Goal: Transaction & Acquisition: Purchase product/service

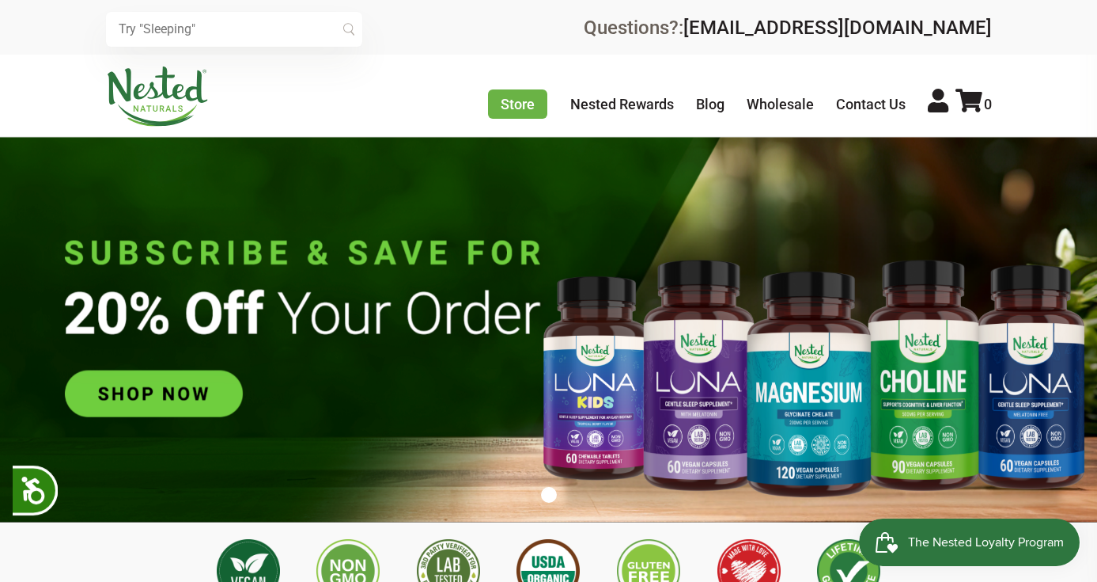
scroll to position [0, 556]
click at [944, 104] on icon at bounding box center [938, 101] width 21 height 24
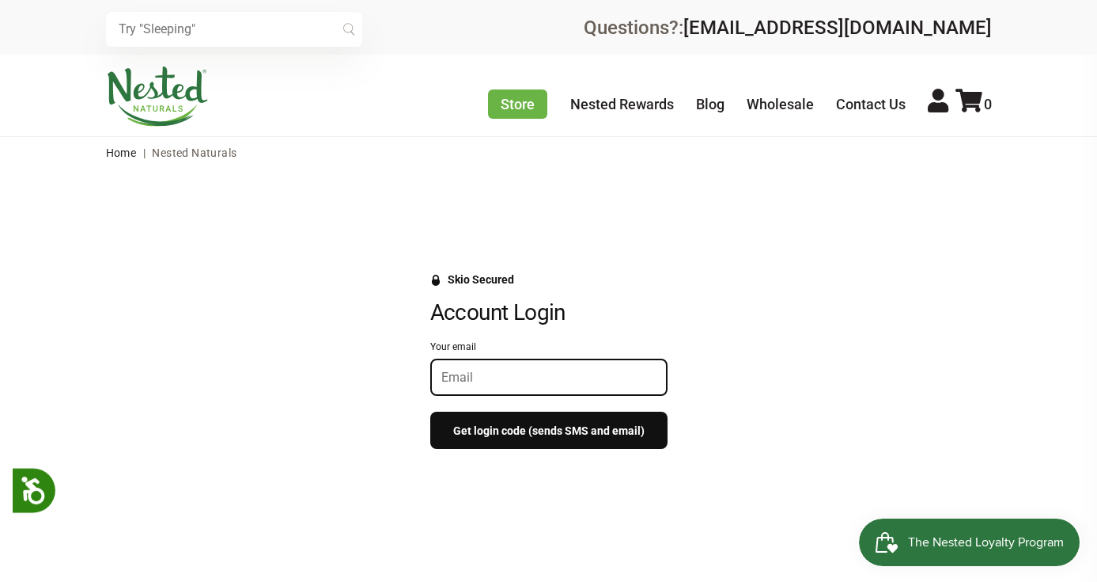
click at [552, 378] on input "Your email" at bounding box center [549, 377] width 215 height 15
click at [535, 384] on input "Your email" at bounding box center [549, 377] width 215 height 15
type input "emfike@gmail.com"
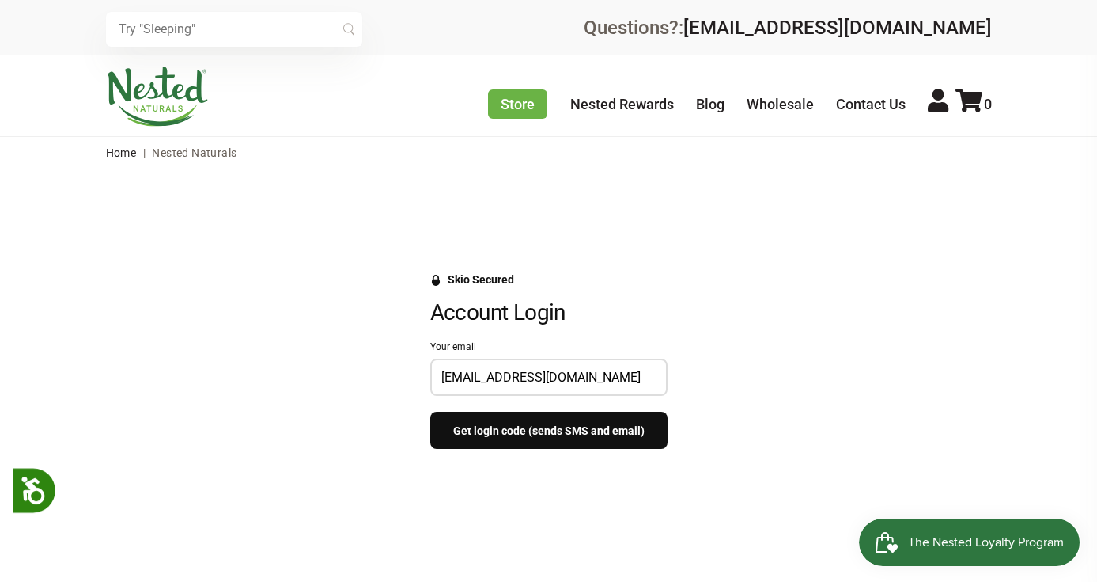
click at [529, 420] on button "Get login code (sends SMS and email)" at bounding box center [548, 429] width 237 height 37
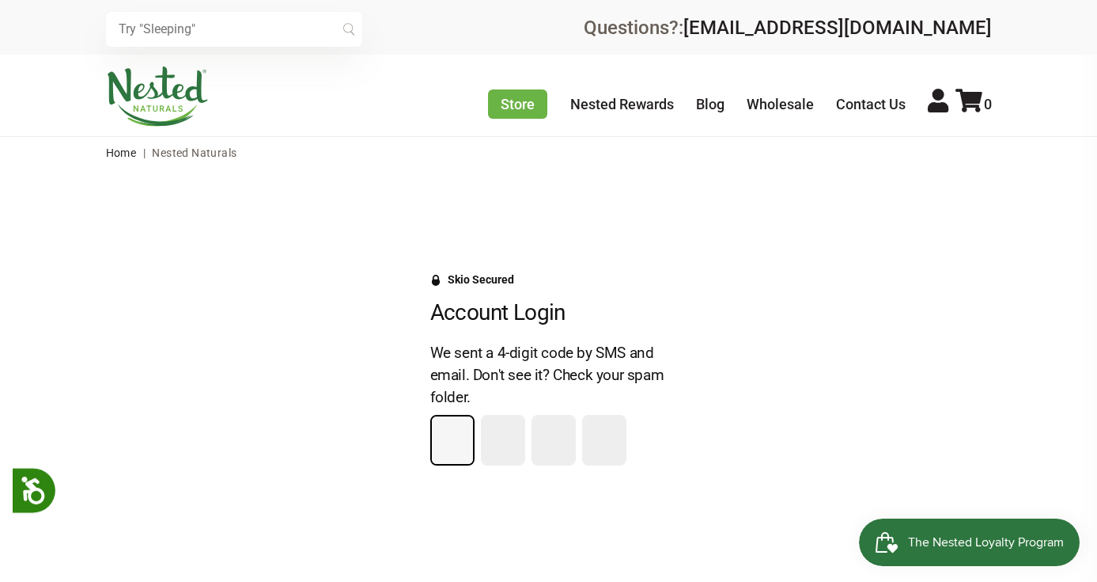
type input "7"
type input "6"
type input "1"
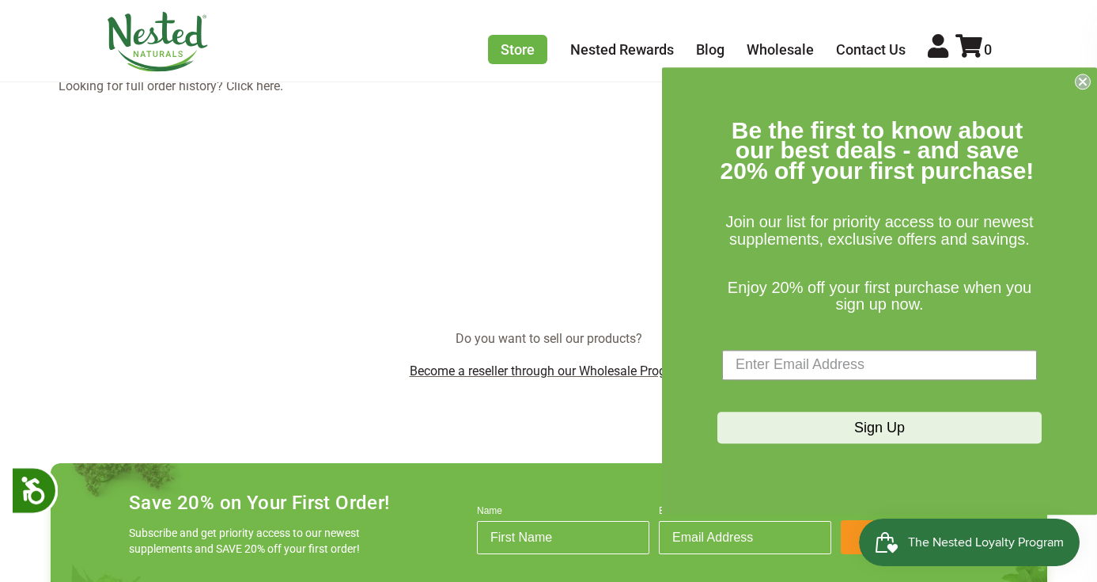
scroll to position [312, 0]
click at [1080, 80] on icon "Close dialog" at bounding box center [1083, 81] width 6 height 6
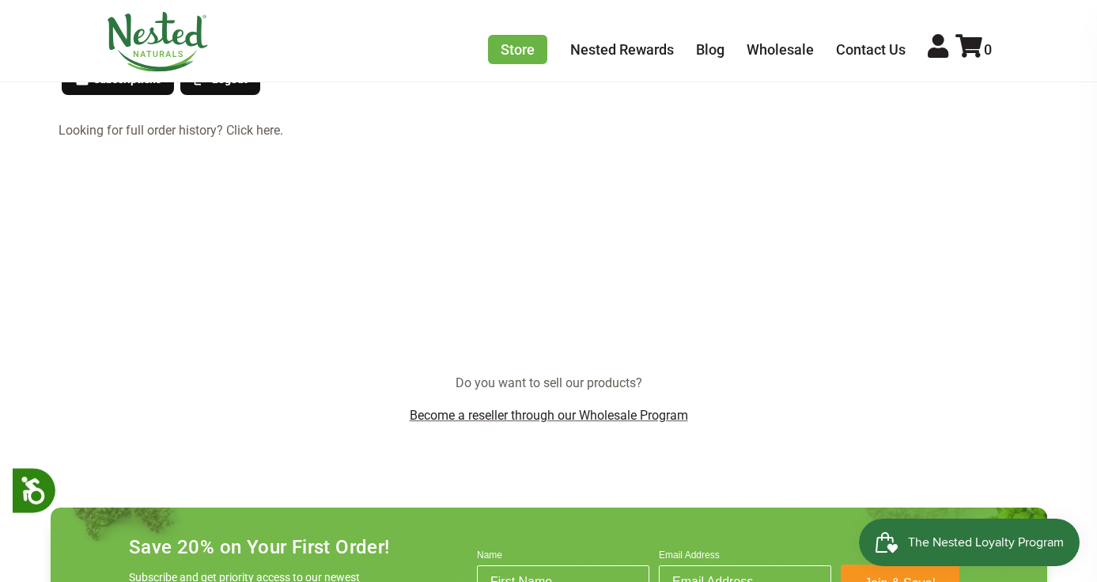
scroll to position [237, 0]
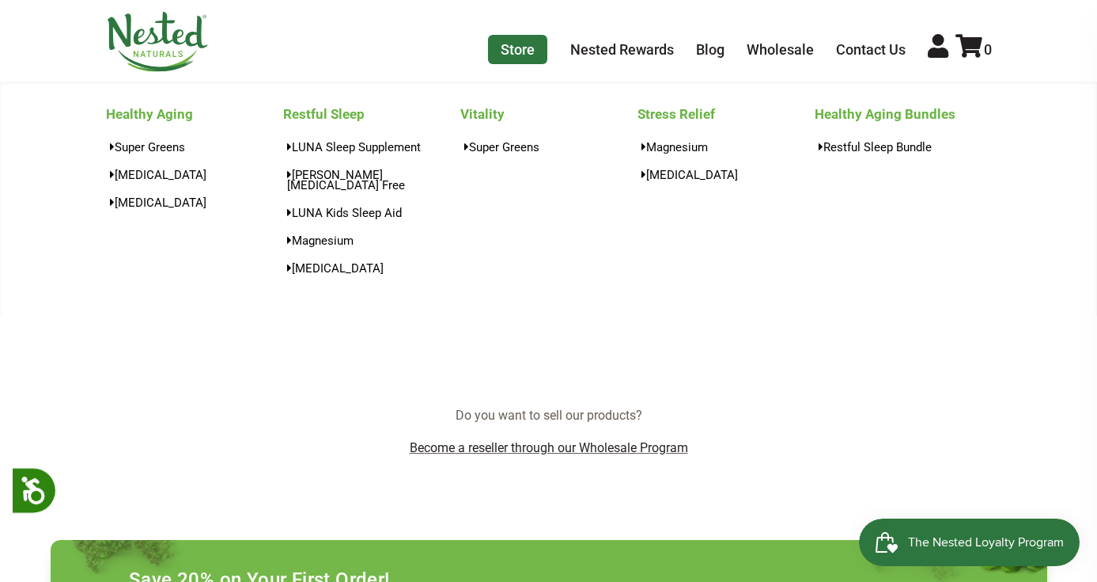
click at [534, 53] on link "Store" at bounding box center [517, 49] width 59 height 29
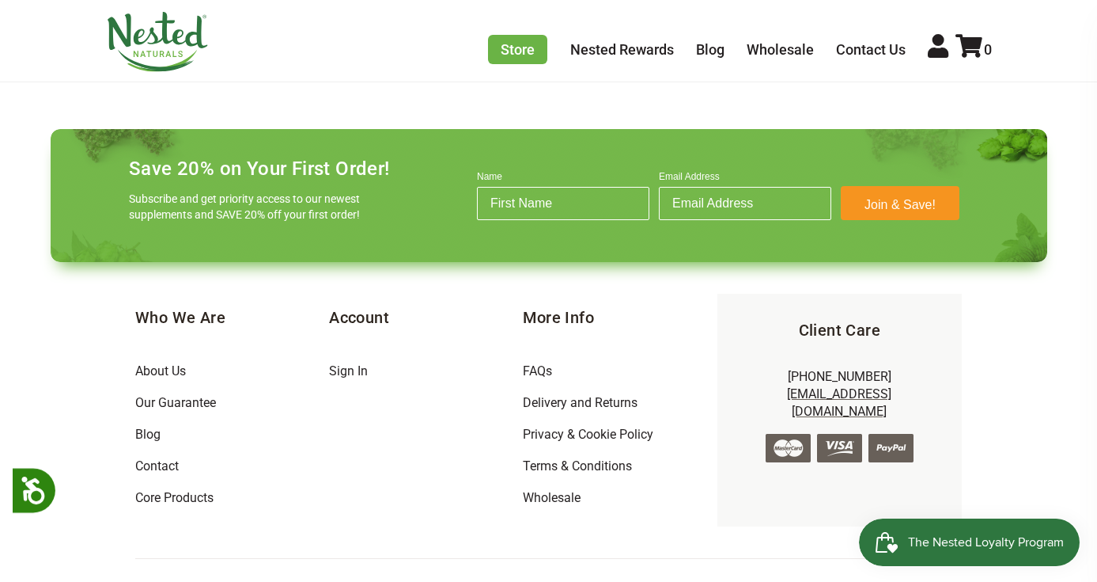
scroll to position [1783, 0]
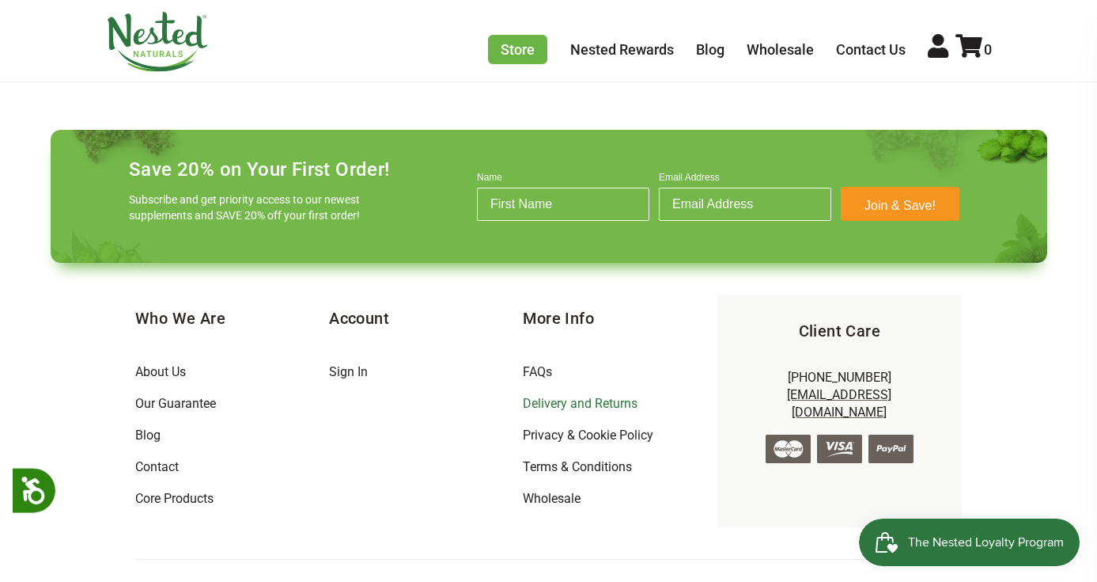
click at [613, 396] on link "Delivery and Returns" at bounding box center [580, 403] width 115 height 15
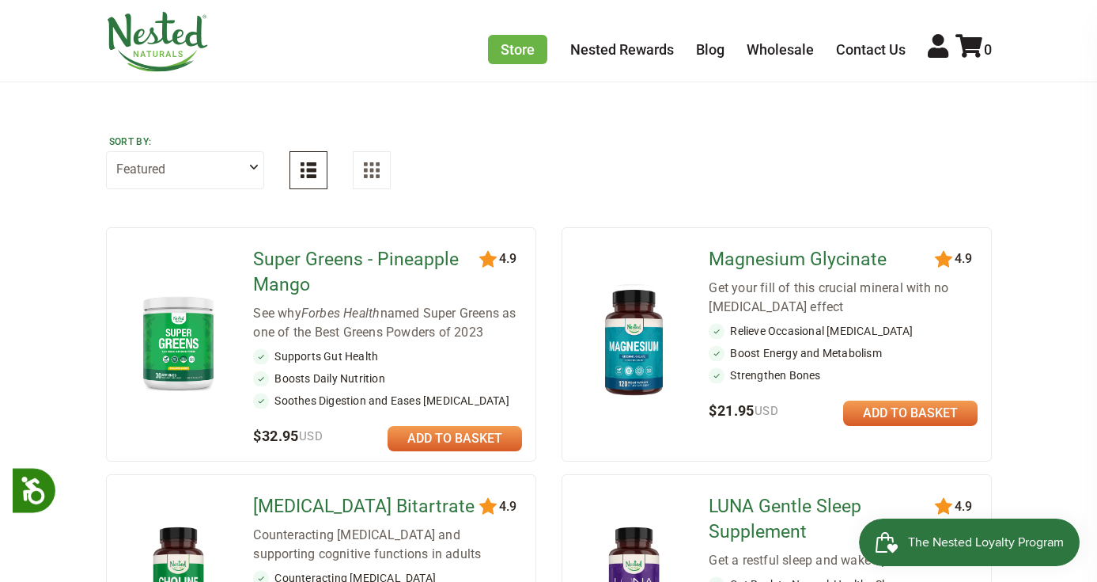
scroll to position [104, 0]
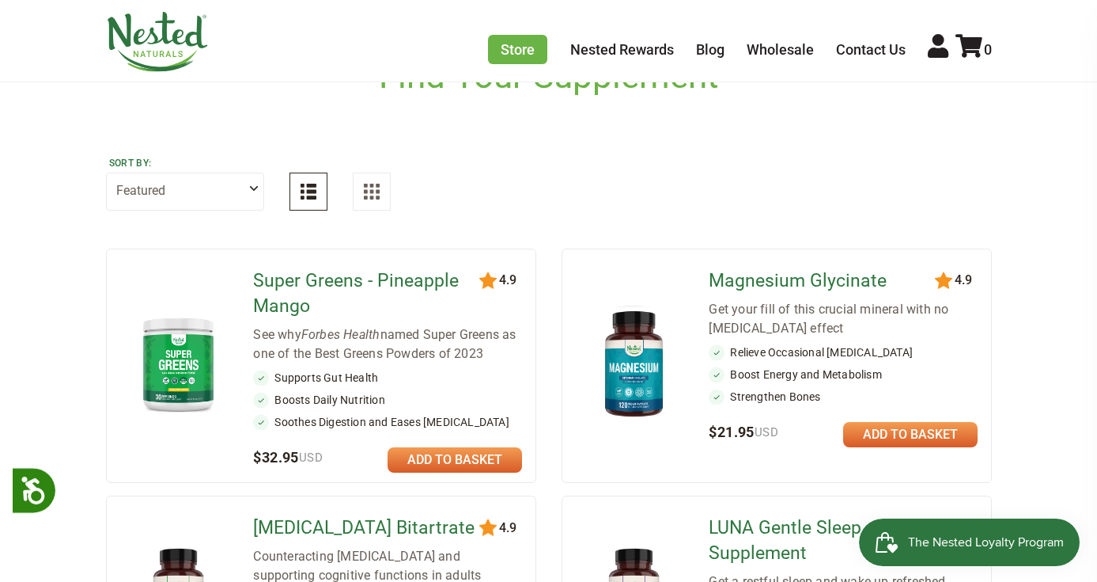
click at [933, 434] on link at bounding box center [910, 434] width 135 height 25
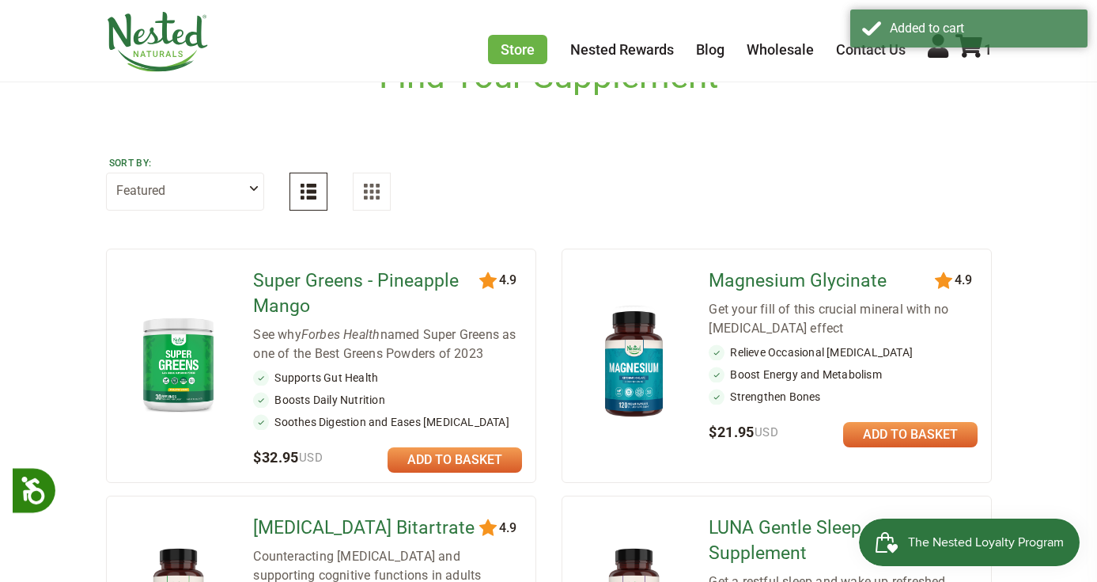
click at [939, 535] on span "The Nested Loyalty Program" at bounding box center [986, 542] width 156 height 24
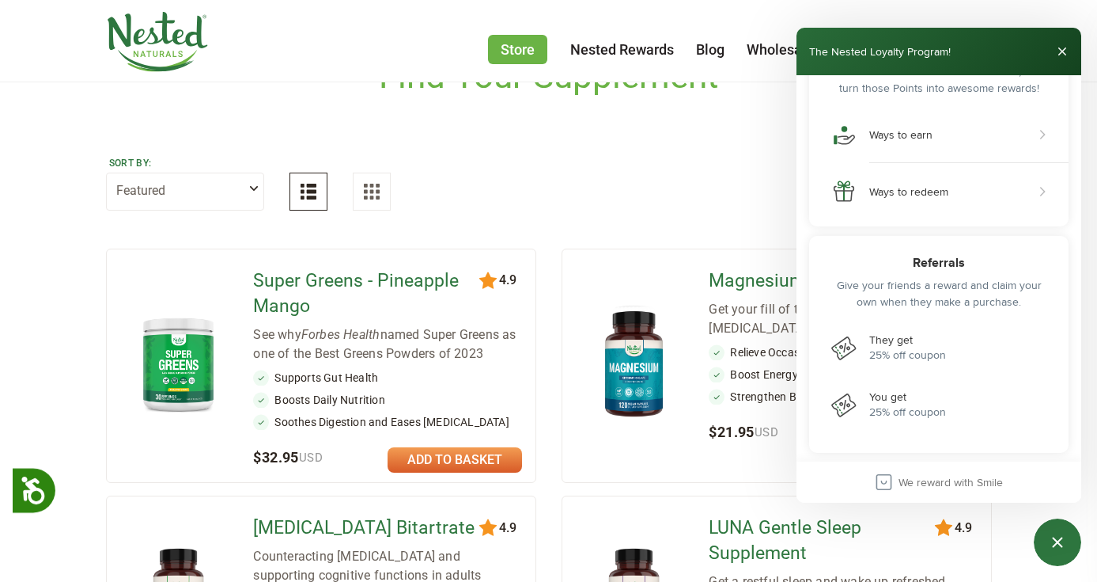
scroll to position [289, 0]
click at [654, 138] on div "Sort by: Featured Highest Rated Best-Selling Alphabetically Newest First" at bounding box center [549, 182] width 886 height 108
click at [1063, 52] on button "Close" at bounding box center [1062, 51] width 25 height 25
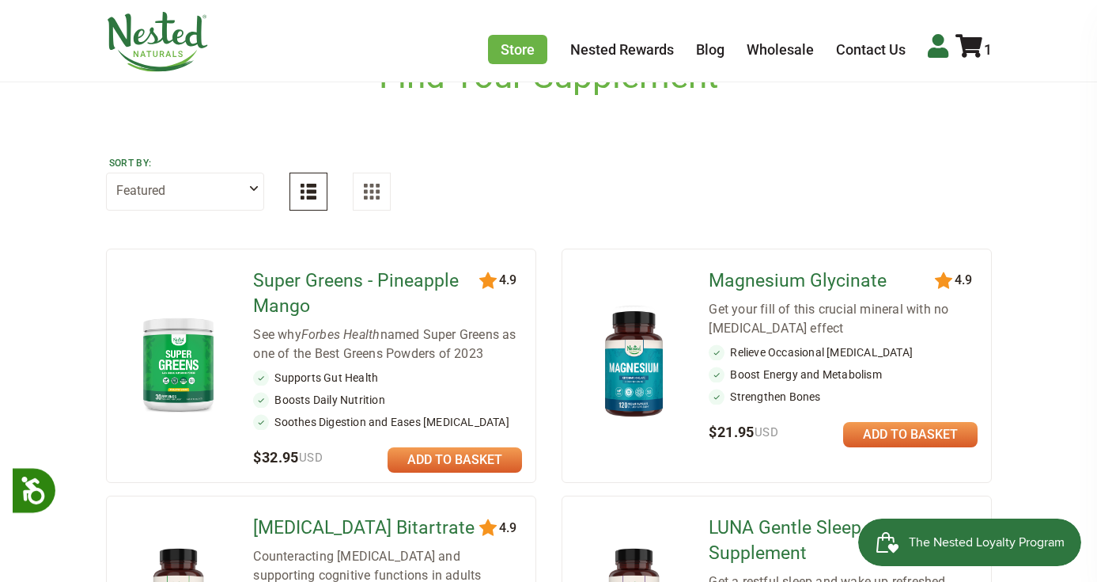
click at [940, 52] on icon at bounding box center [938, 46] width 21 height 24
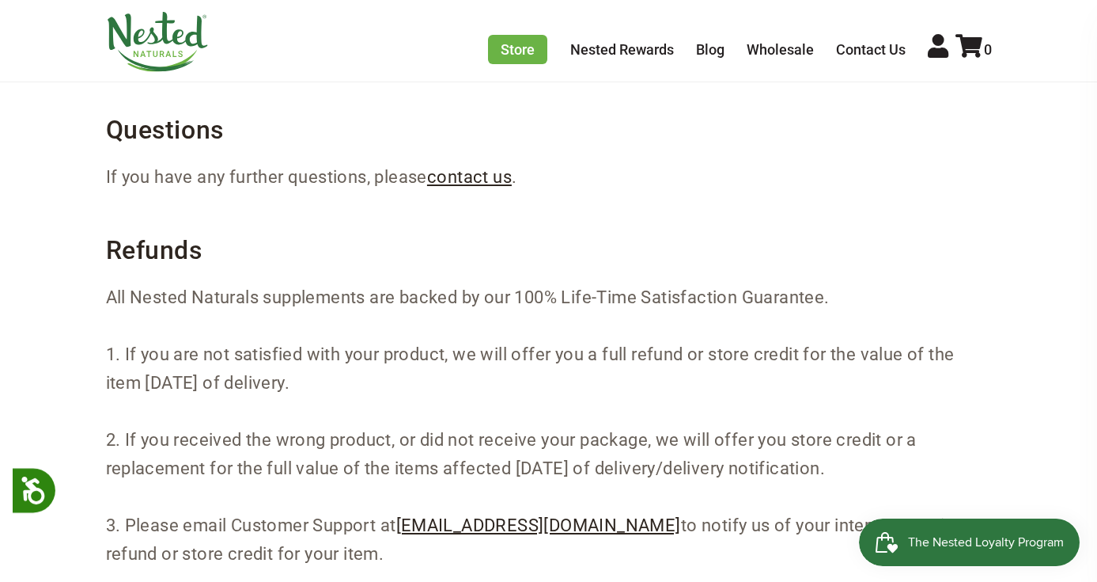
scroll to position [1189, 0]
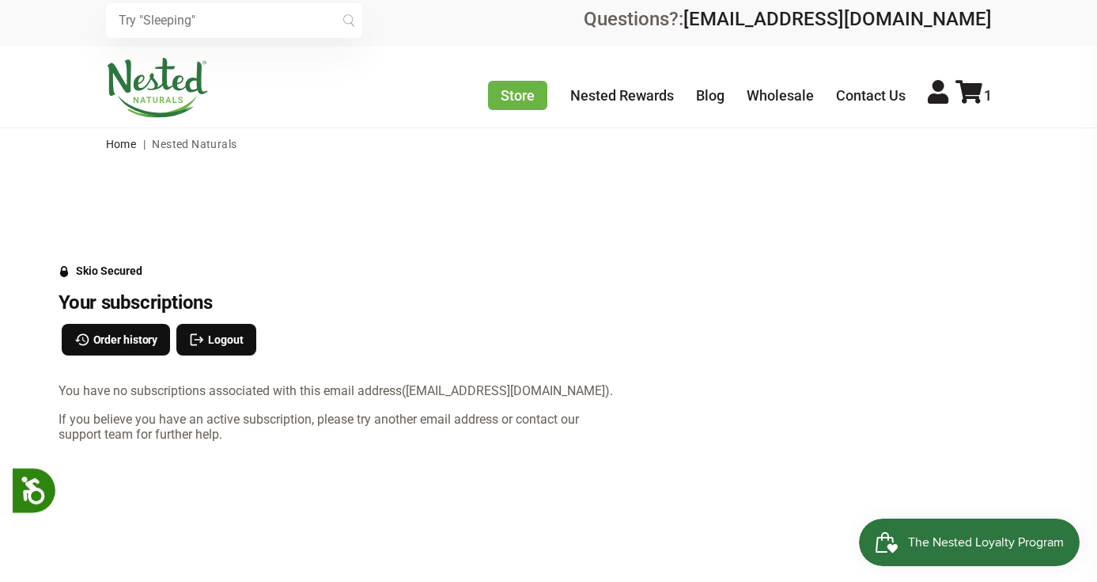
scroll to position [9, 0]
click at [142, 337] on span "Order history" at bounding box center [125, 339] width 65 height 17
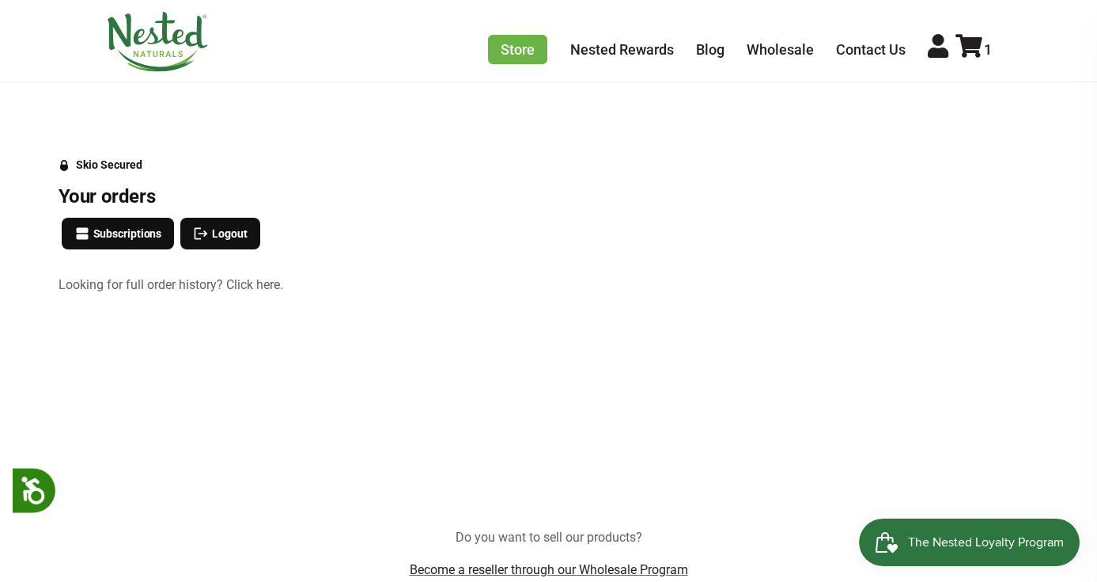
scroll to position [117, 0]
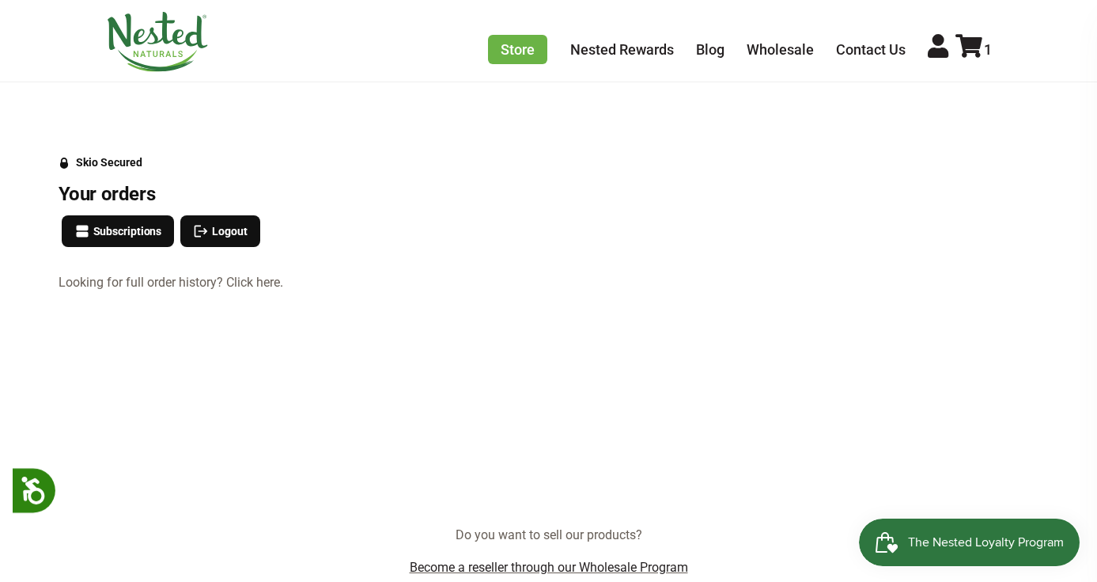
click at [262, 280] on link "Looking for full order history? Click here." at bounding box center [341, 282] width 564 height 14
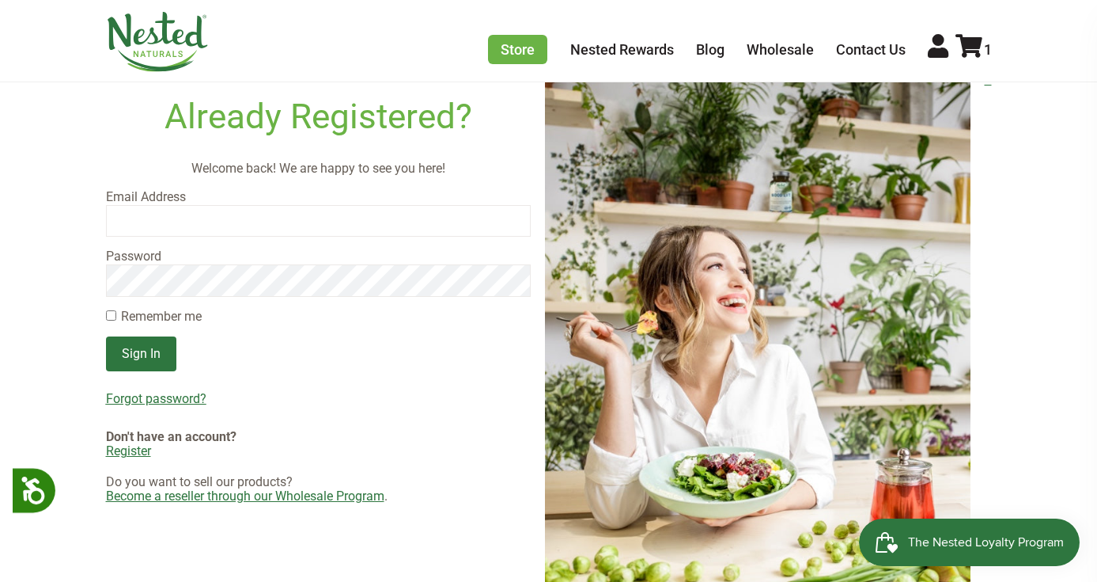
scroll to position [127, 0]
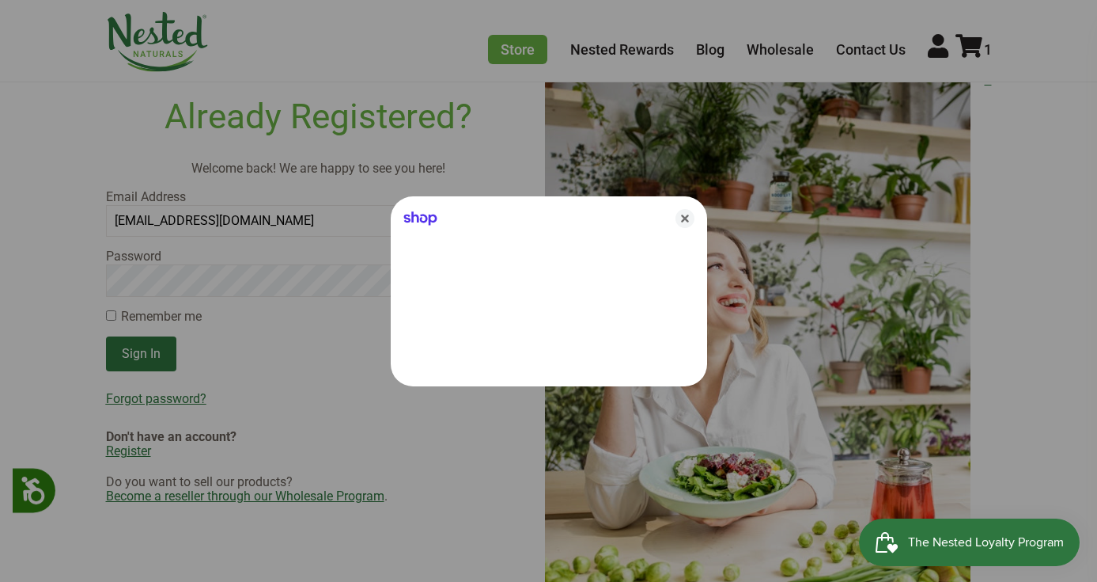
type input "[EMAIL_ADDRESS][DOMAIN_NAME]"
click at [187, 284] on div at bounding box center [548, 291] width 1097 height 582
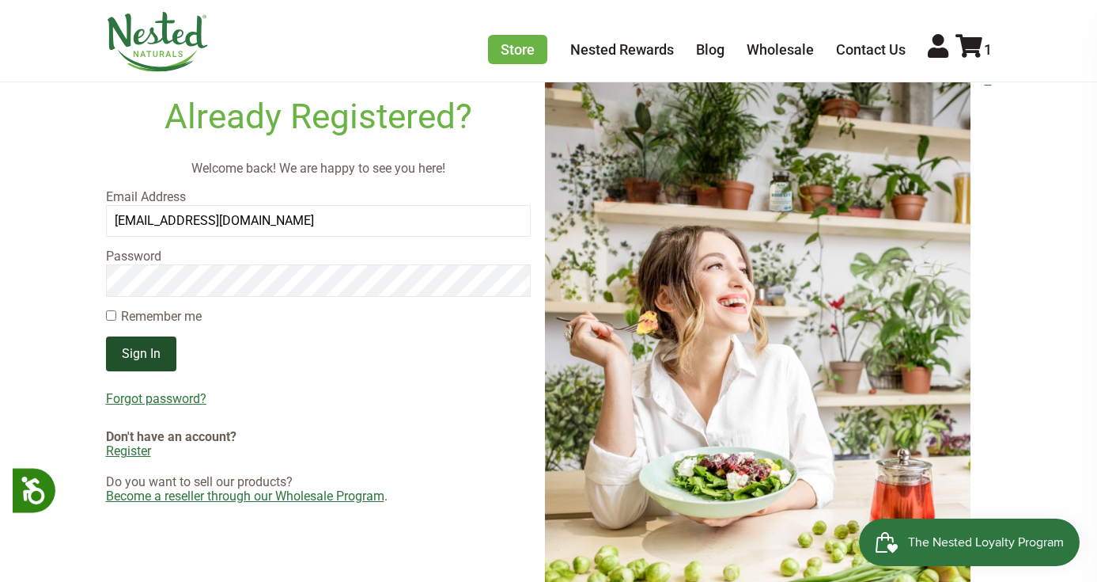
click at [152, 357] on input "Sign In" at bounding box center [141, 353] width 70 height 35
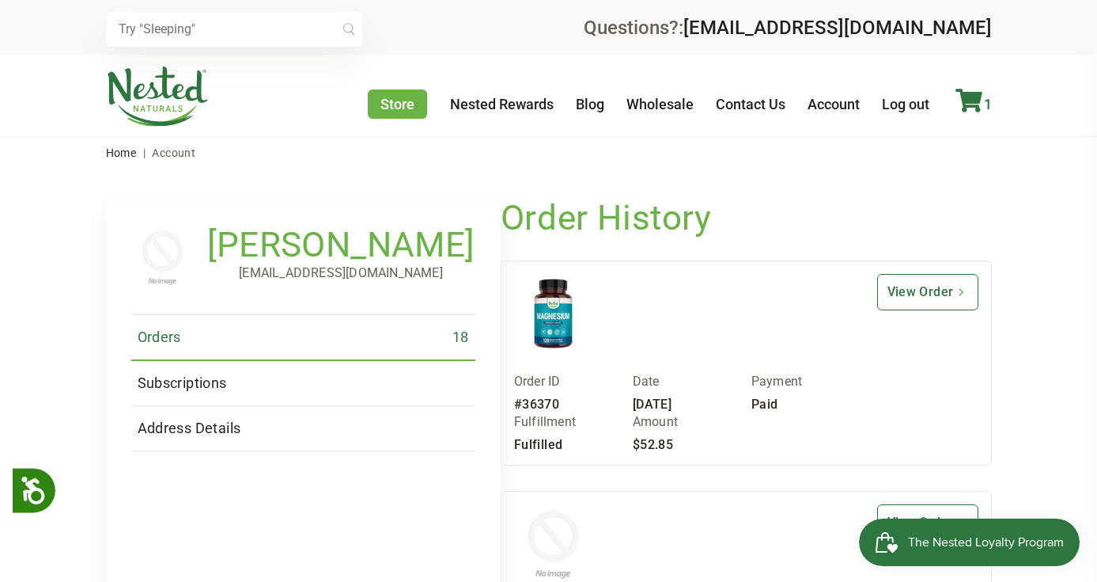
click at [972, 94] on icon at bounding box center [969, 101] width 27 height 24
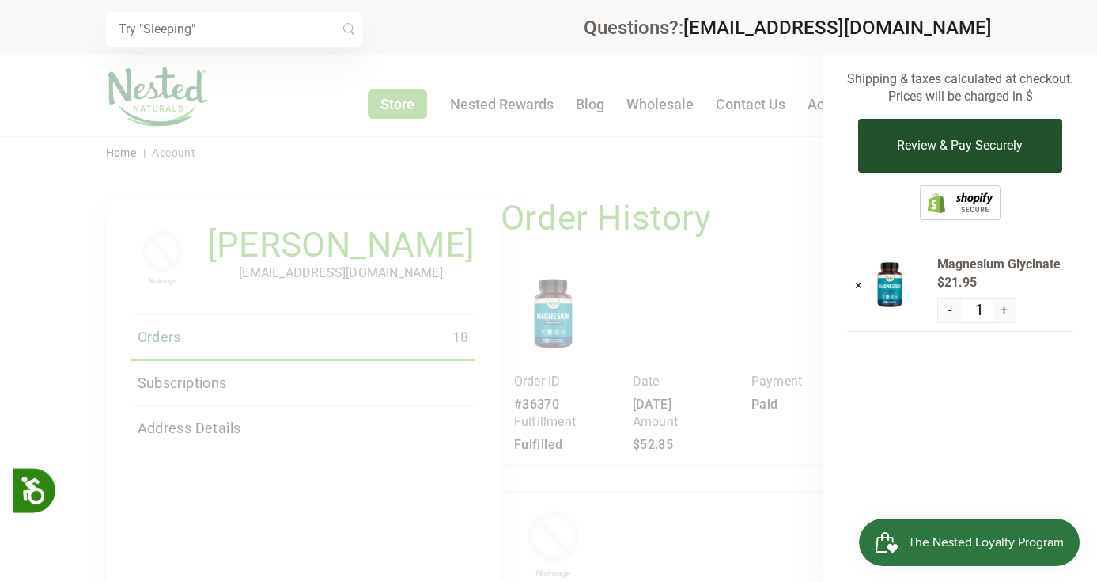
click at [950, 150] on button "Review & Pay Securely" at bounding box center [960, 146] width 203 height 54
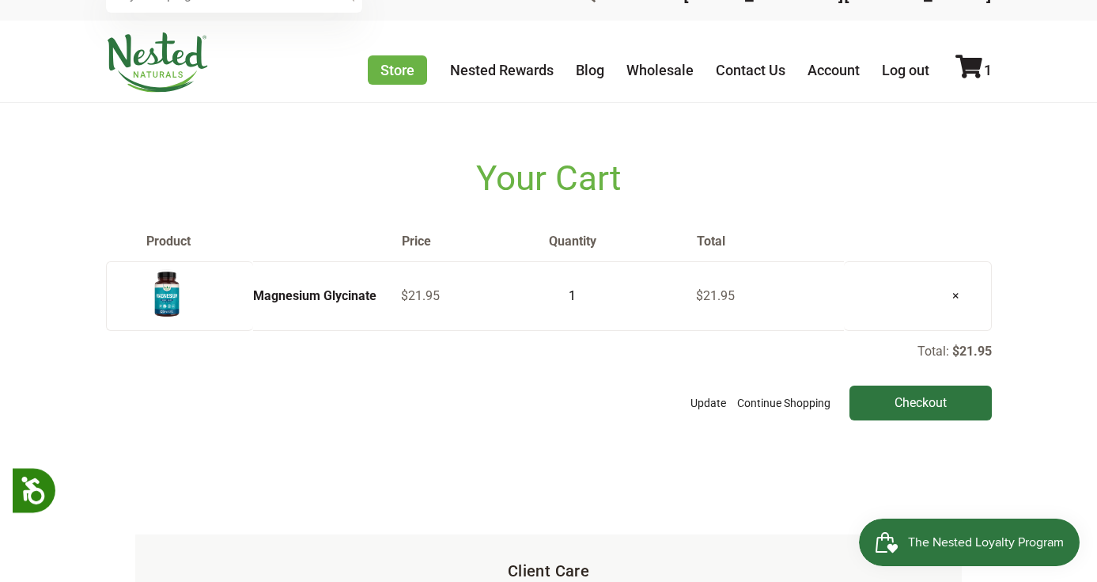
scroll to position [20, 0]
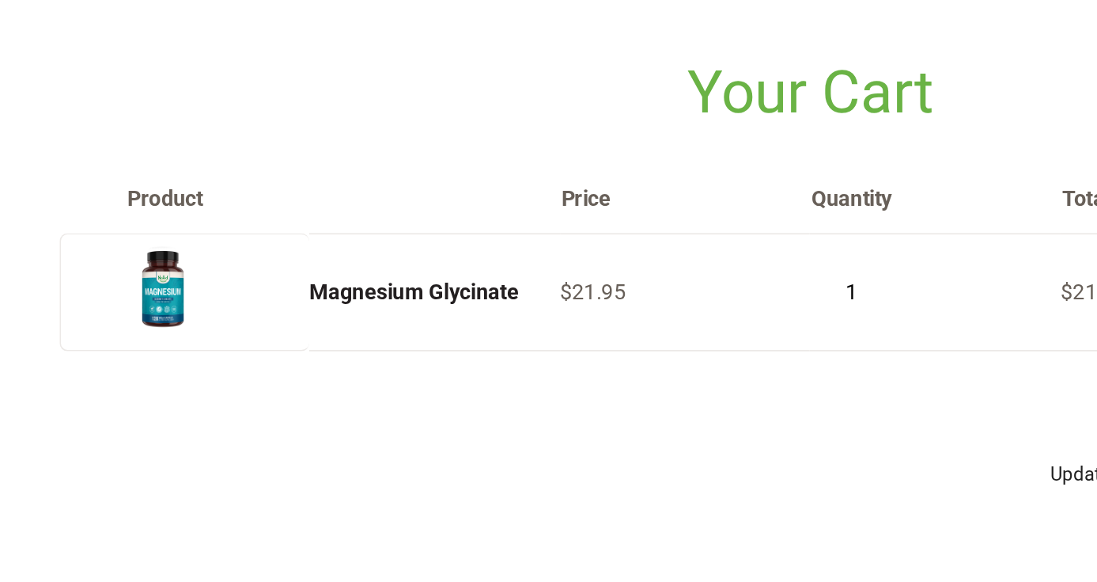
click at [147, 282] on img at bounding box center [167, 307] width 40 height 51
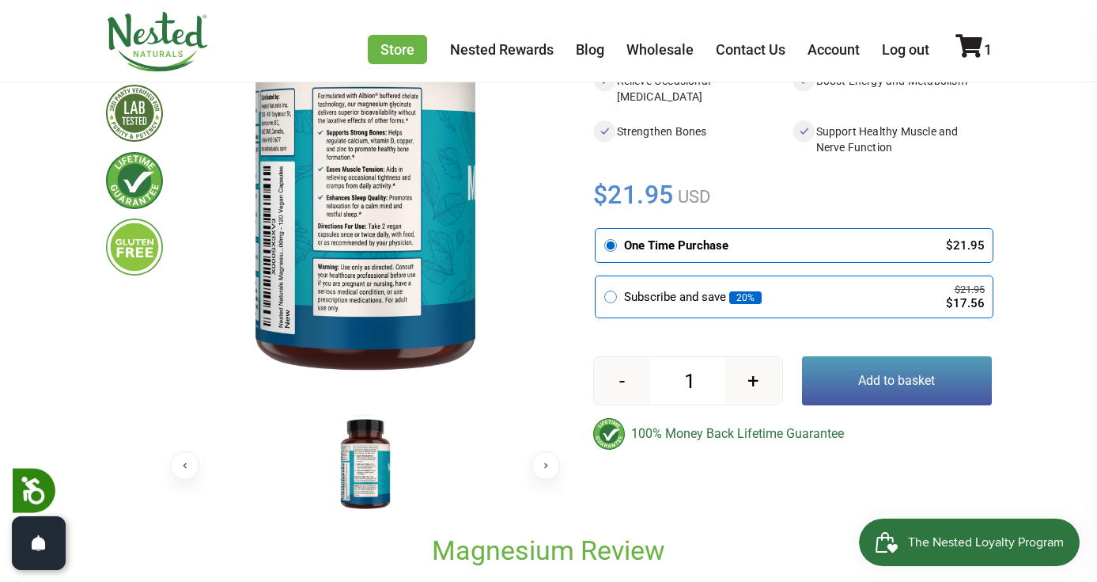
scroll to position [268, 0]
click at [181, 464] on button "Previous" at bounding box center [185, 465] width 28 height 28
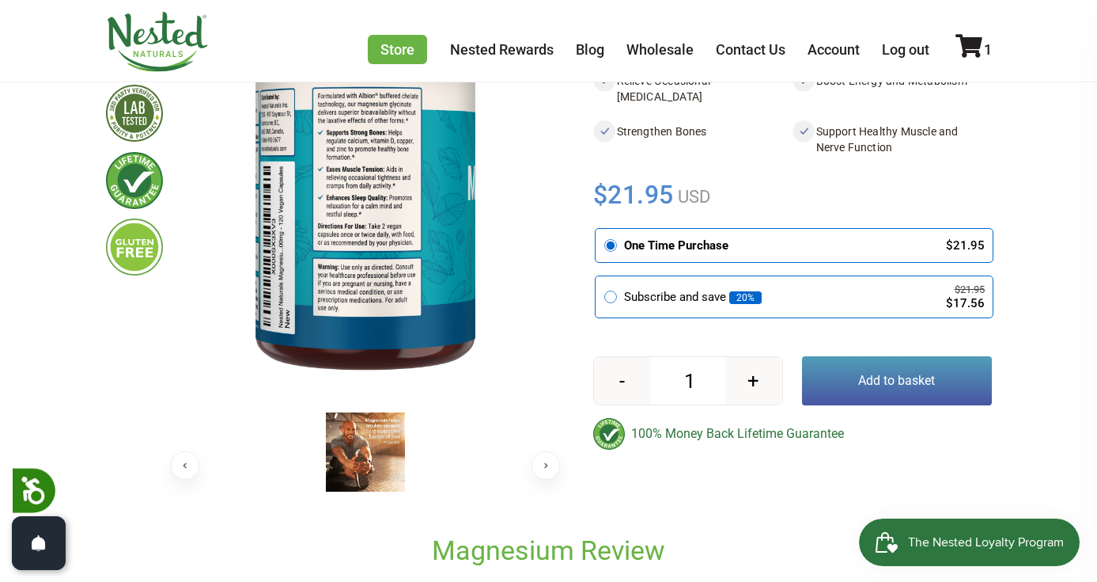
click at [551, 463] on button "Next" at bounding box center [546, 465] width 28 height 28
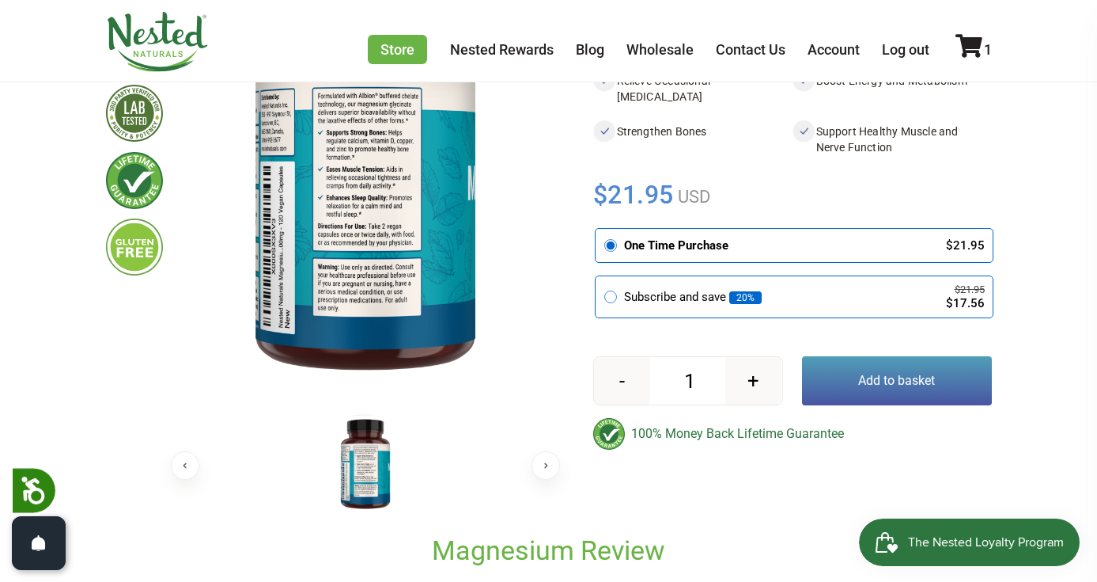
click at [551, 463] on button "Next" at bounding box center [546, 465] width 28 height 28
click at [370, 485] on img at bounding box center [365, 463] width 79 height 103
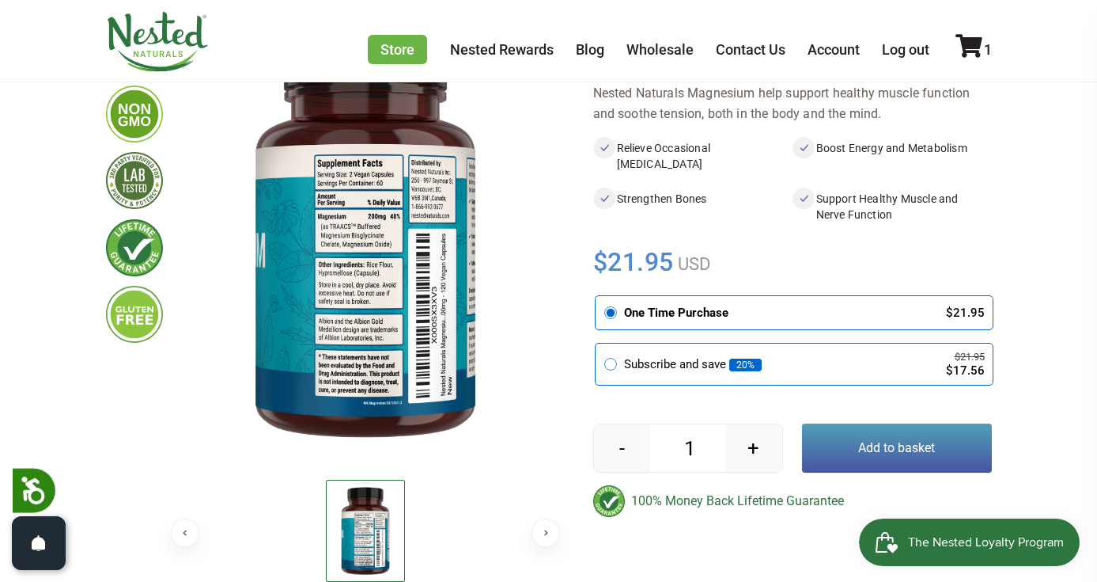
scroll to position [219, 0]
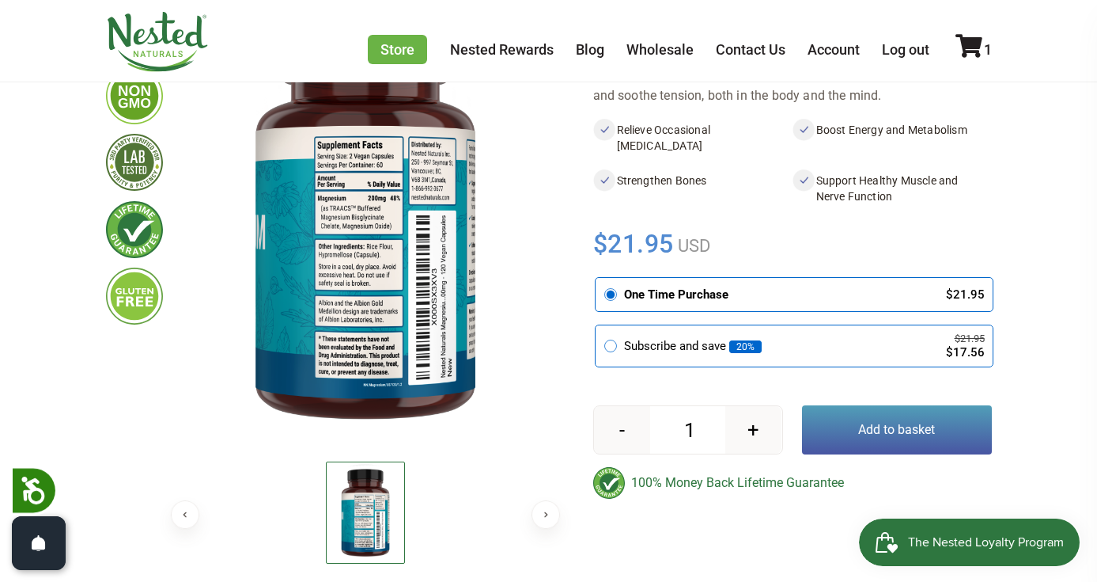
click at [756, 424] on button "+" at bounding box center [754, 429] width 56 height 47
type input "2"
click at [868, 435] on button "Add to basket" at bounding box center [897, 429] width 190 height 49
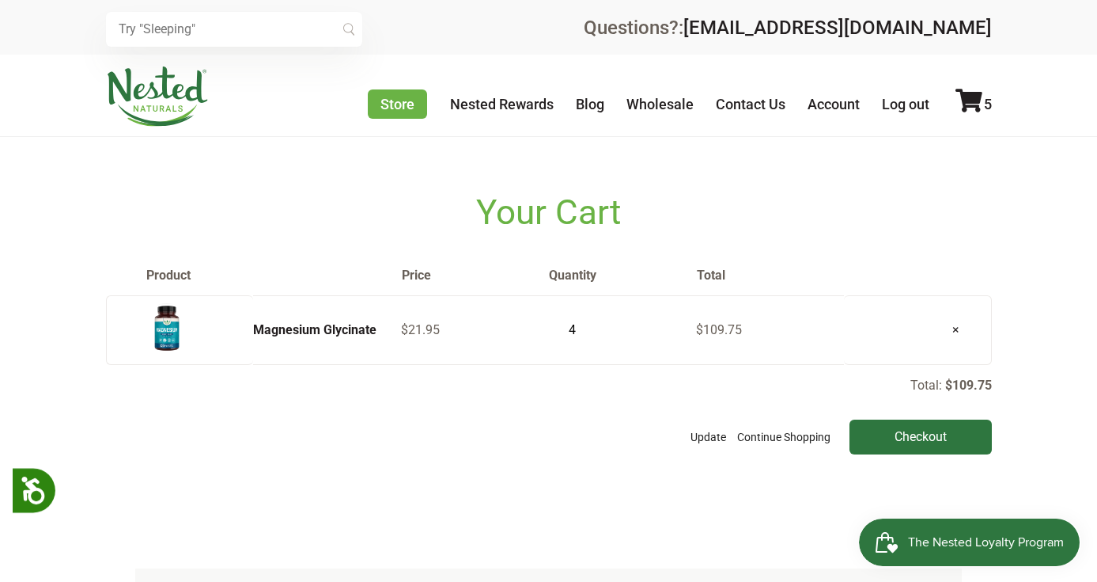
click at [582, 333] on input "4" at bounding box center [568, 330] width 40 height 22
click at [582, 333] on input "3" at bounding box center [568, 330] width 40 height 22
type input "2"
click at [582, 333] on input "2" at bounding box center [568, 330] width 40 height 22
click at [597, 419] on div "Total: $109.75 Update Continue Shopping Checkout" at bounding box center [549, 416] width 886 height 78
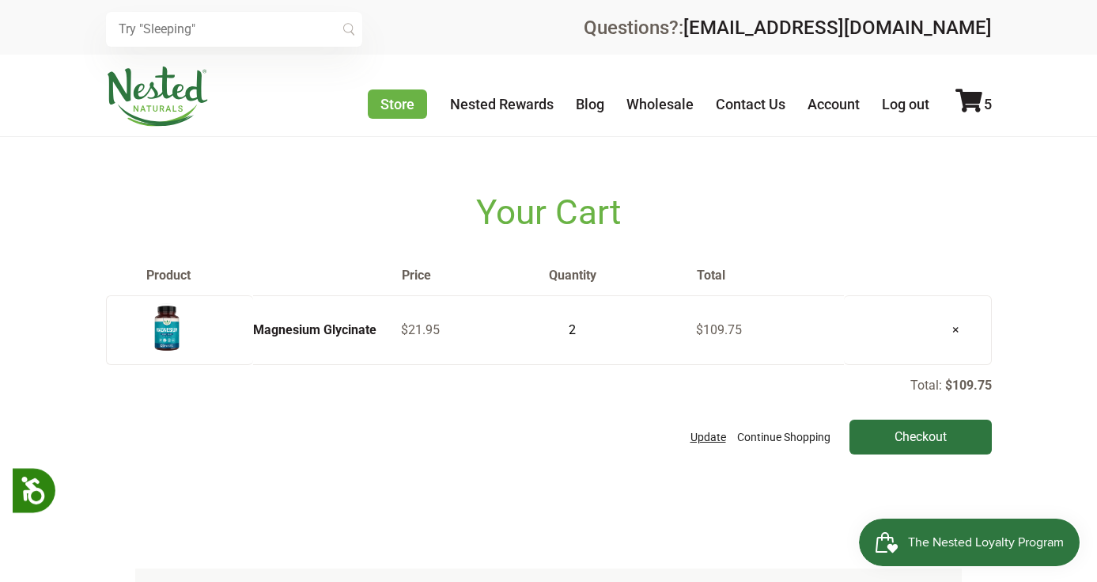
click at [715, 436] on button "Update" at bounding box center [709, 436] width 44 height 35
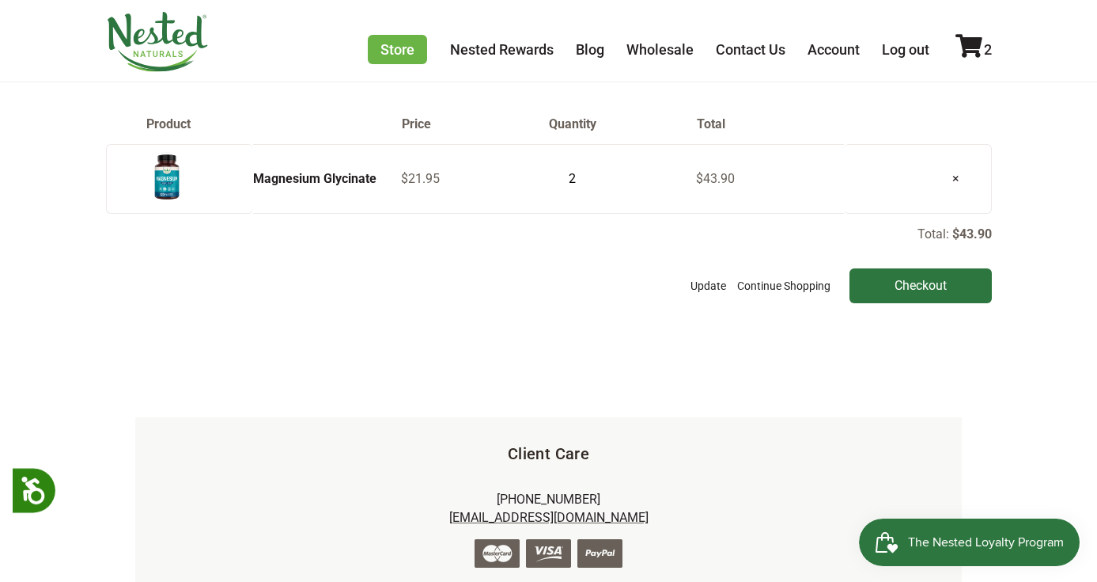
scroll to position [150, 0]
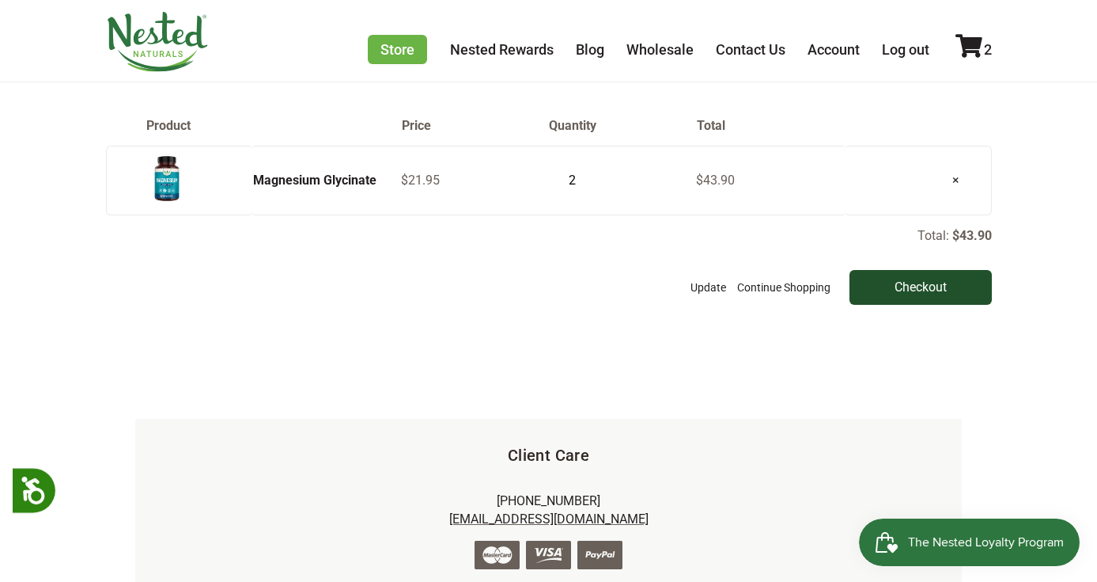
click at [919, 289] on input "Checkout" at bounding box center [921, 287] width 142 height 35
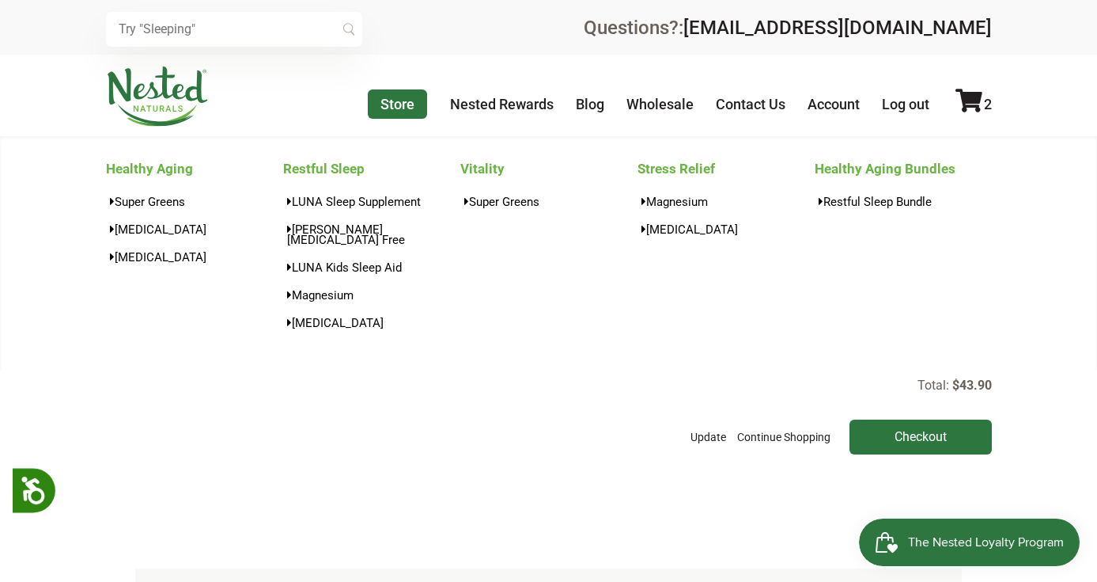
click at [402, 101] on link "Store" at bounding box center [397, 103] width 59 height 29
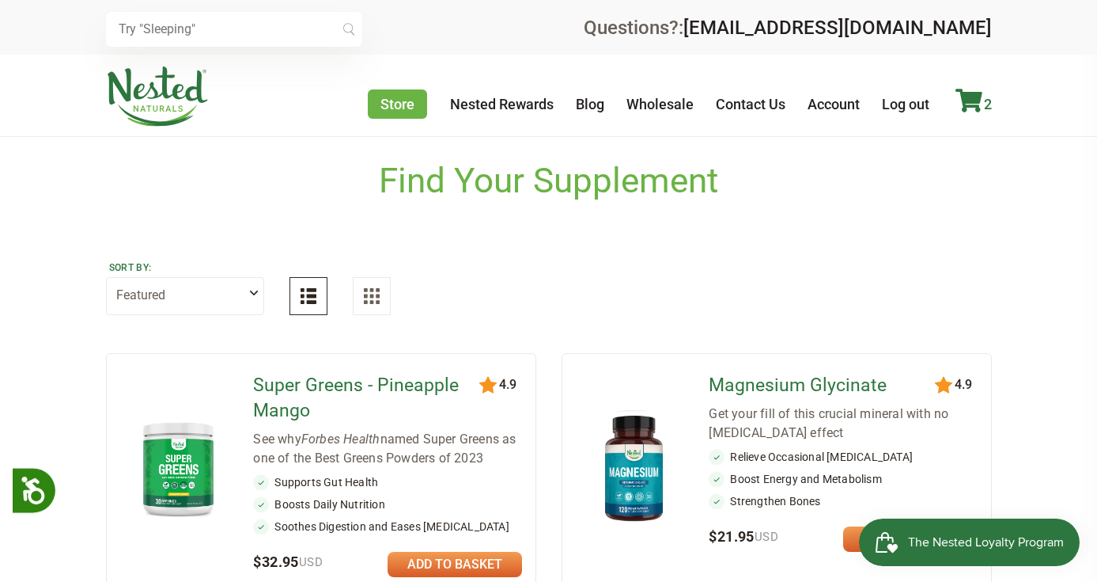
click at [969, 100] on icon at bounding box center [969, 101] width 27 height 24
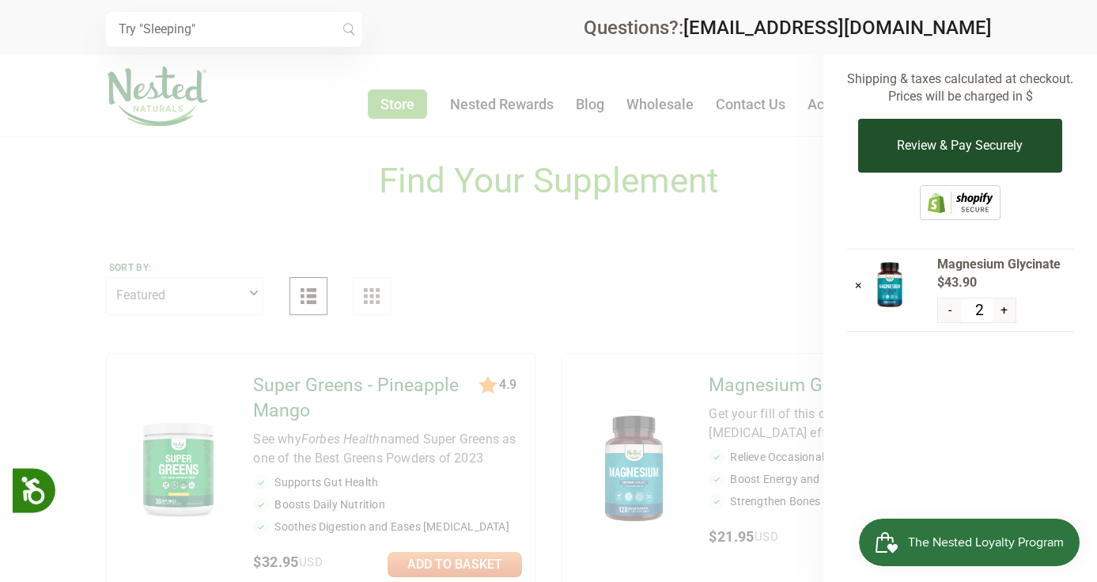
click at [977, 156] on button "Review & Pay Securely" at bounding box center [960, 146] width 203 height 54
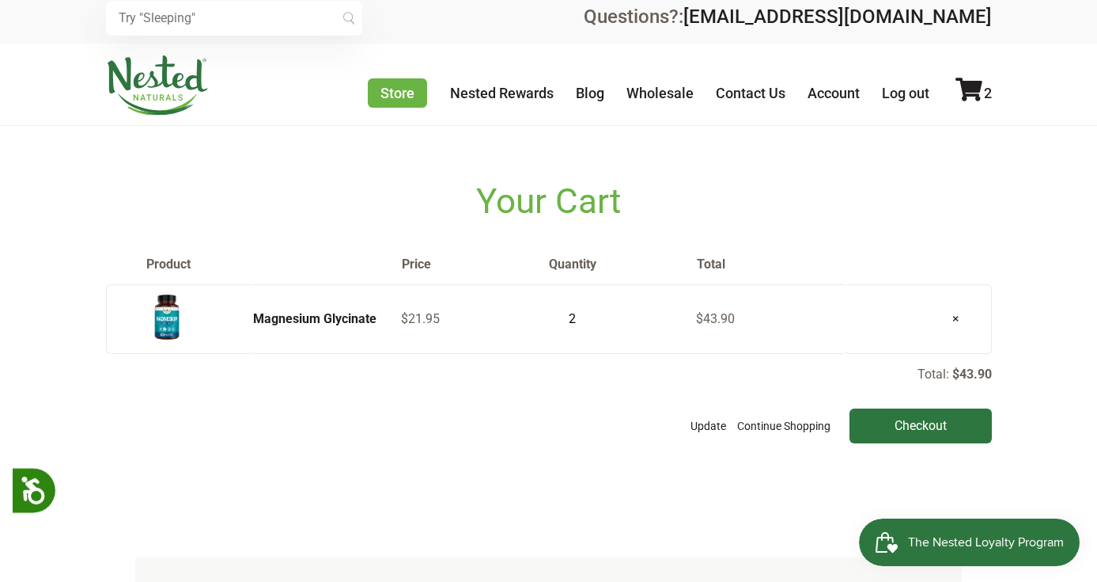
scroll to position [11, 0]
click at [951, 421] on input "Checkout" at bounding box center [921, 425] width 142 height 35
